Goal: Communication & Community: Answer question/provide support

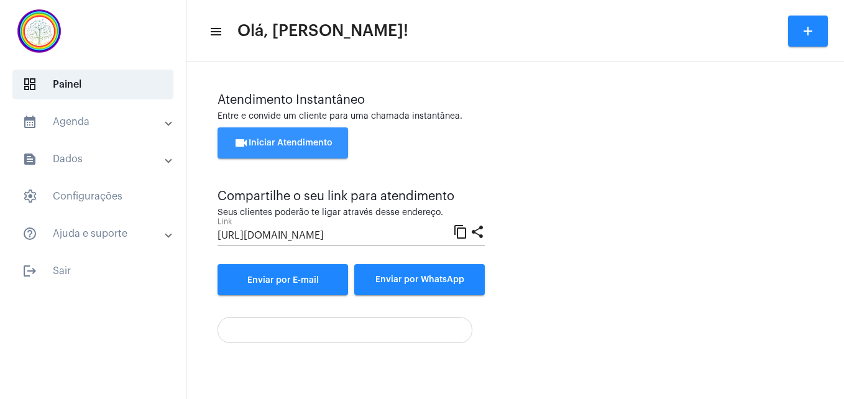
click at [277, 136] on button "videocam Iniciar Atendimento" at bounding box center [283, 142] width 131 height 31
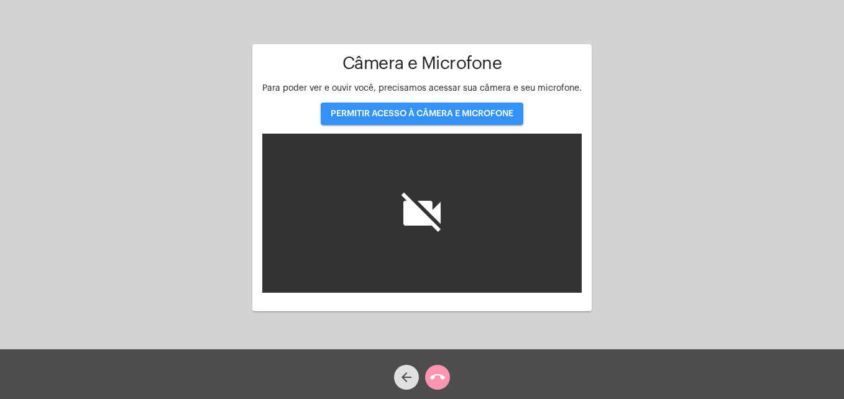
click at [373, 109] on span "PERMITIR ACESSO À CÂMERA E MICROFONE" at bounding box center [422, 113] width 183 height 9
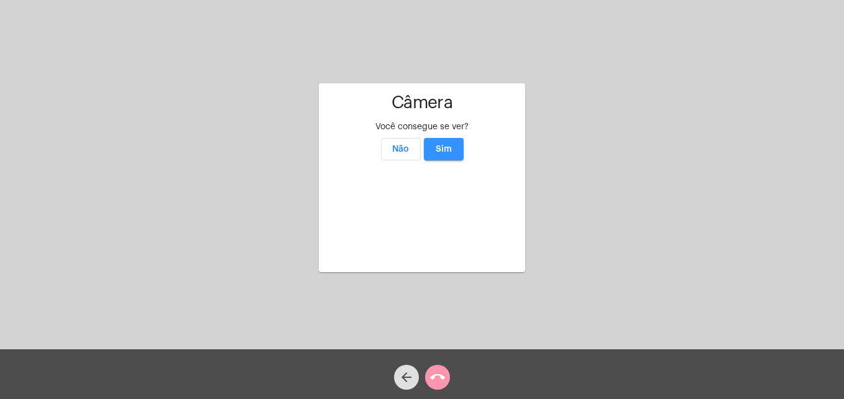
click at [443, 145] on span "Sim" at bounding box center [444, 149] width 16 height 9
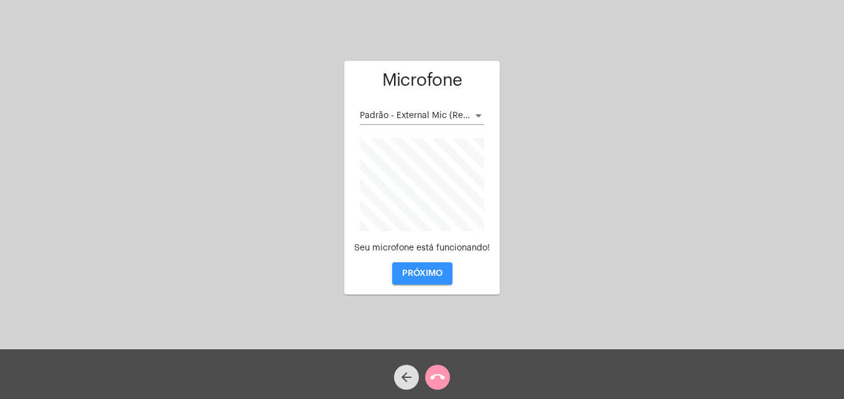
click at [431, 276] on span "PRÓXIMO" at bounding box center [422, 273] width 40 height 9
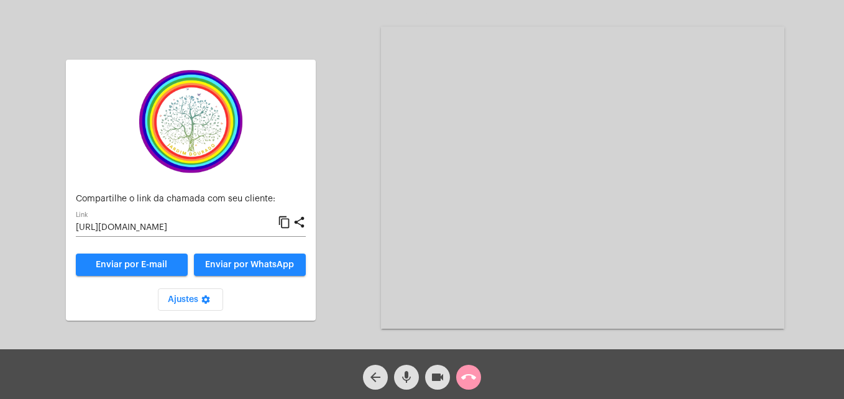
click at [431, 276] on video at bounding box center [582, 178] width 403 height 302
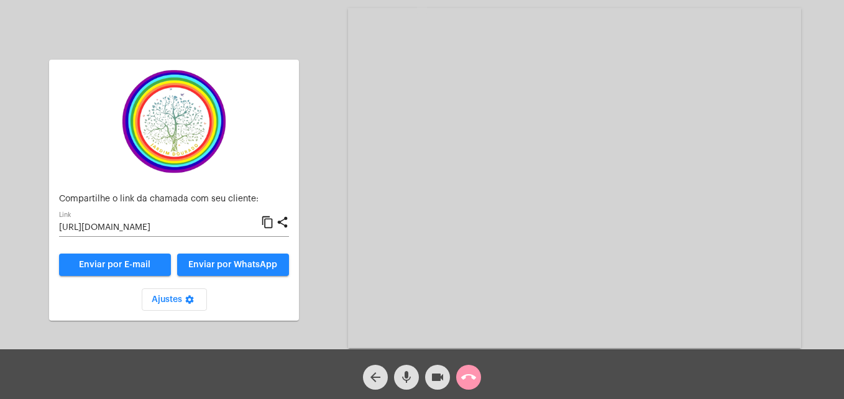
click at [267, 222] on mat-icon "content_copy" at bounding box center [267, 222] width 13 height 15
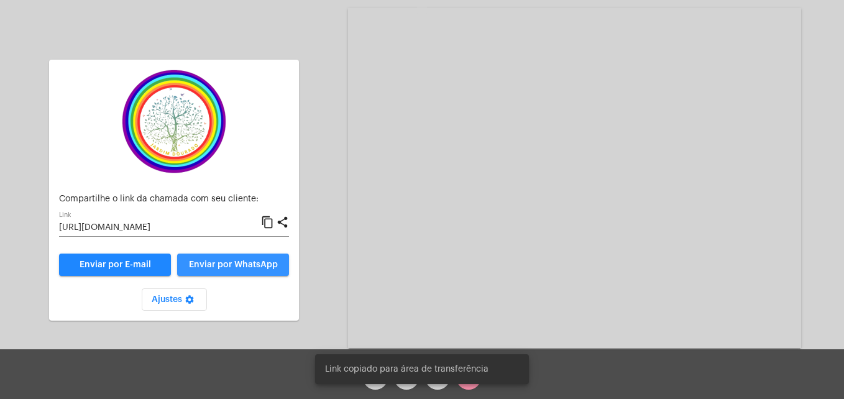
click at [244, 275] on button "Enviar por WhatsApp" at bounding box center [233, 265] width 112 height 22
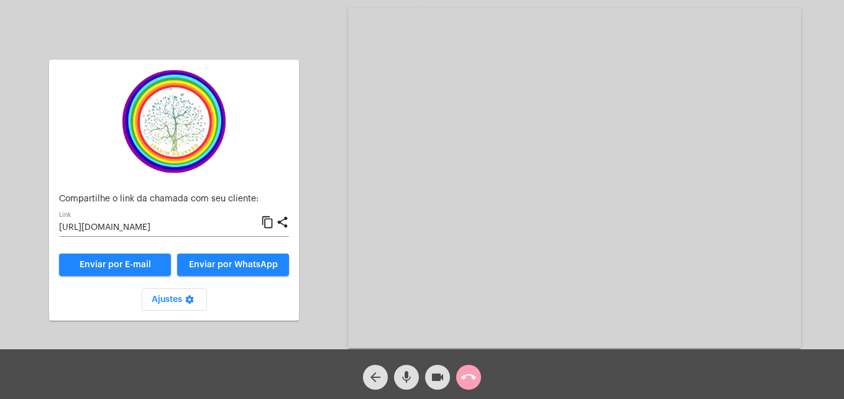
click at [465, 374] on mat-icon "call_end" at bounding box center [468, 377] width 15 height 15
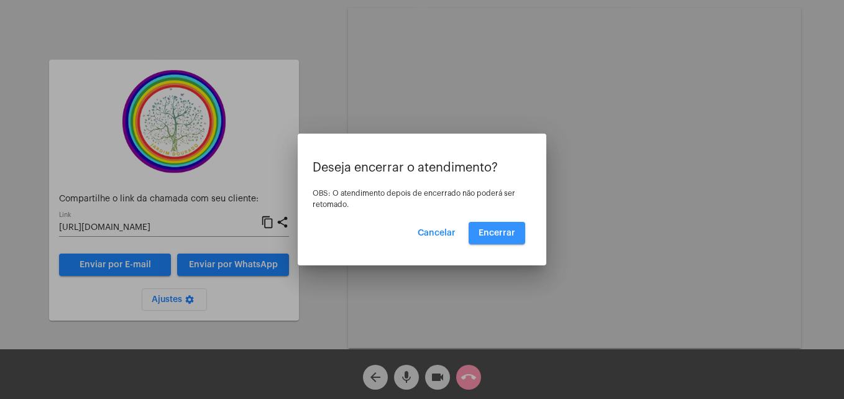
click at [502, 239] on button "Encerrar" at bounding box center [497, 233] width 57 height 22
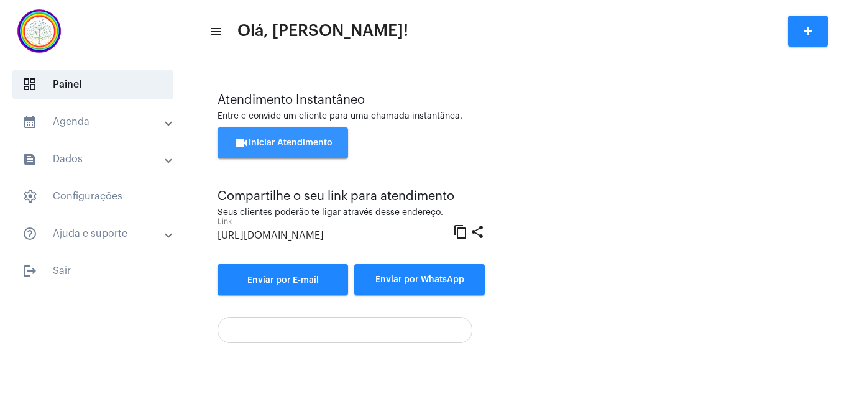
click at [293, 144] on span "videocam Iniciar Atendimento" at bounding box center [283, 143] width 99 height 9
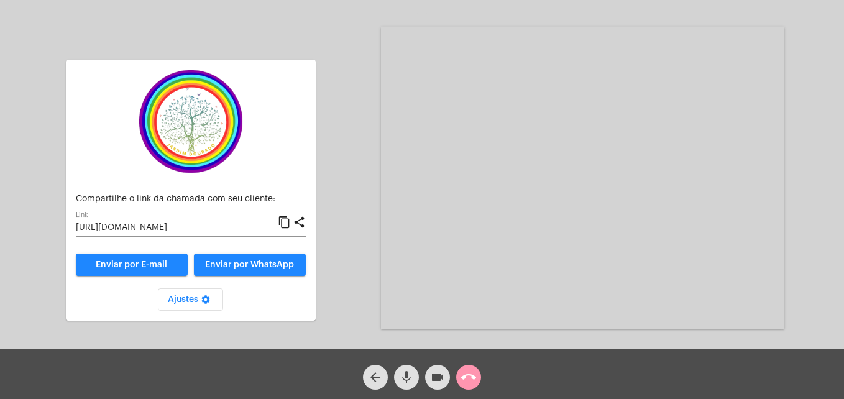
click at [283, 222] on mat-icon "content_copy" at bounding box center [284, 222] width 13 height 15
click at [408, 379] on mat-icon "mic" at bounding box center [406, 377] width 15 height 15
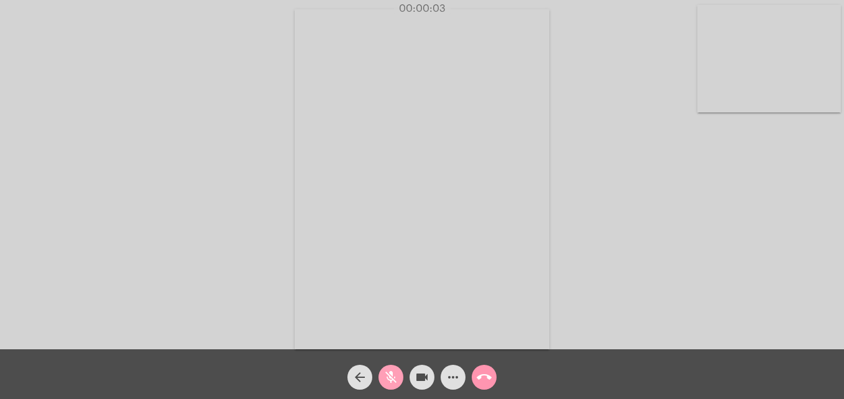
click at [395, 380] on mat-icon "mic_off" at bounding box center [391, 377] width 15 height 15
click at [712, 103] on video at bounding box center [769, 59] width 144 height 108
click at [358, 316] on video at bounding box center [534, 178] width 453 height 340
